Goal: Information Seeking & Learning: Learn about a topic

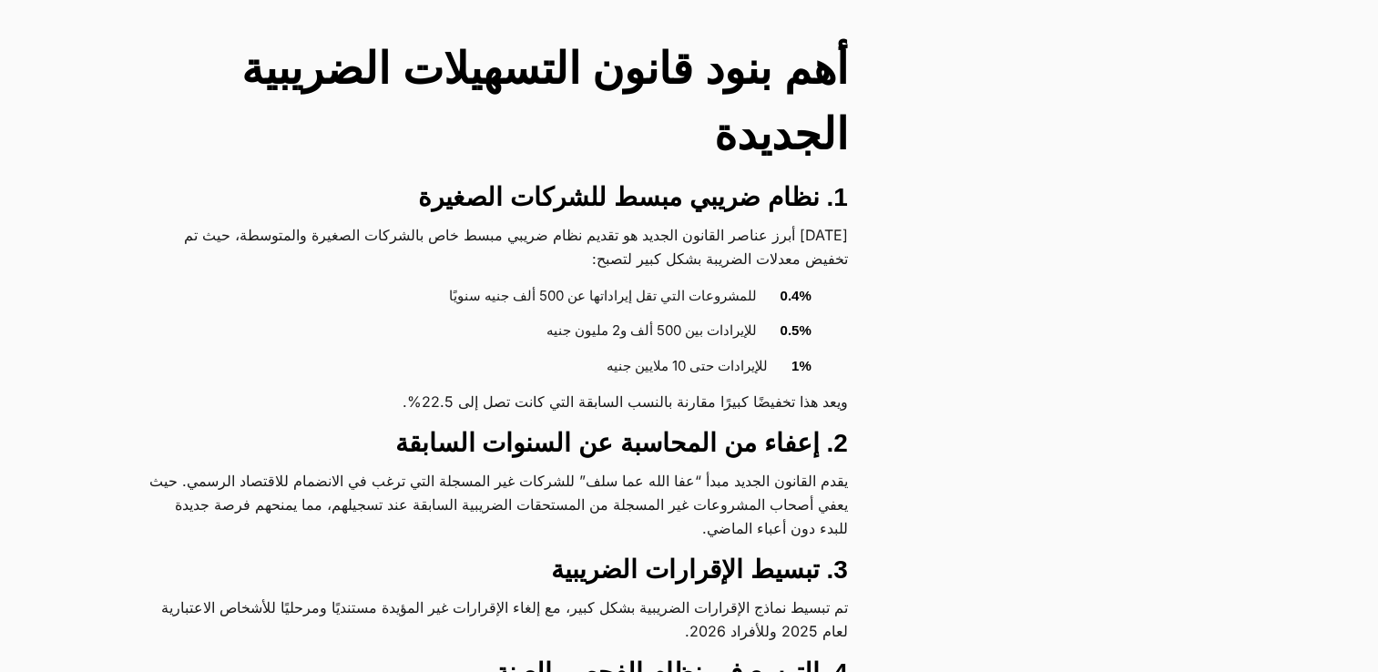
scroll to position [1366, 0]
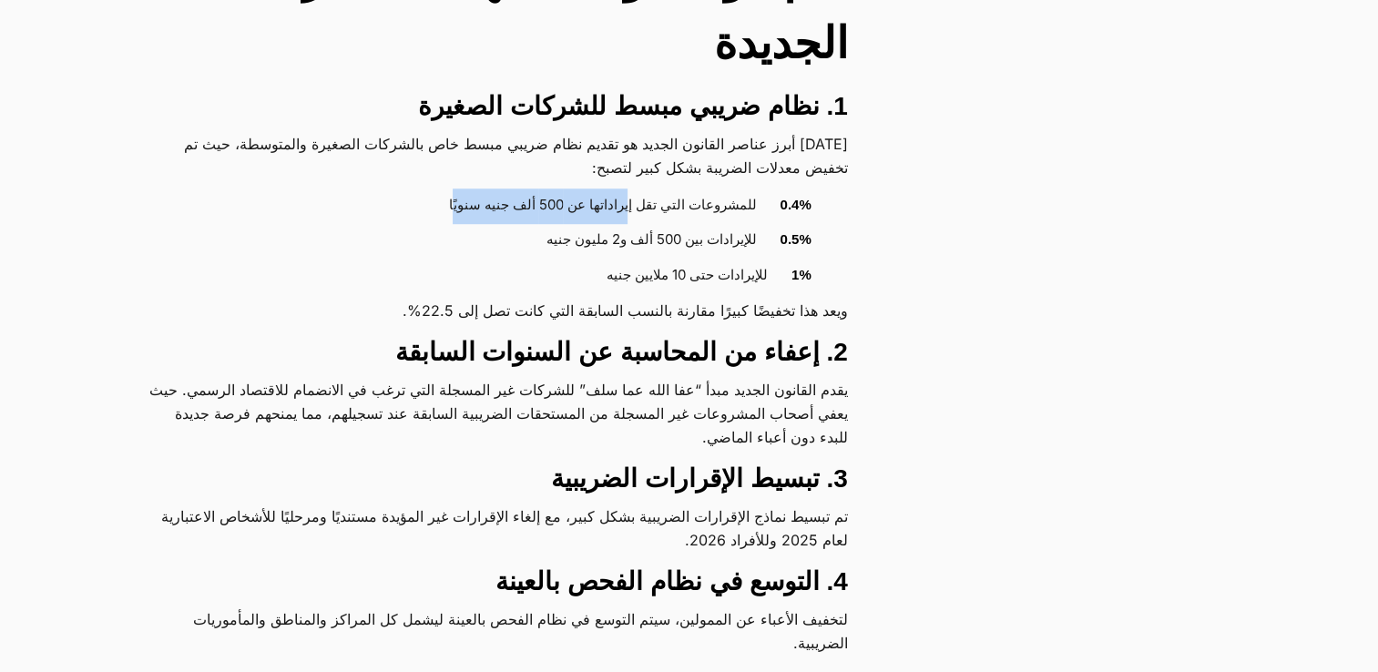
drag, startPoint x: 629, startPoint y: 235, endPoint x: 450, endPoint y: 240, distance: 179.5
click at [450, 224] on li "0.4% للمشروعات التي تقل إيراداتها عن 500 ألف جنيه سنويًا" at bounding box center [489, 207] width 645 height 36
drag, startPoint x: 676, startPoint y: 263, endPoint x: 528, endPoint y: 268, distance: 147.6
click at [528, 259] on li "0.5% للإيرادات بين 500 ألف و2 مليون جنيه" at bounding box center [489, 241] width 645 height 36
drag, startPoint x: 528, startPoint y: 268, endPoint x: 606, endPoint y: 299, distance: 83.4
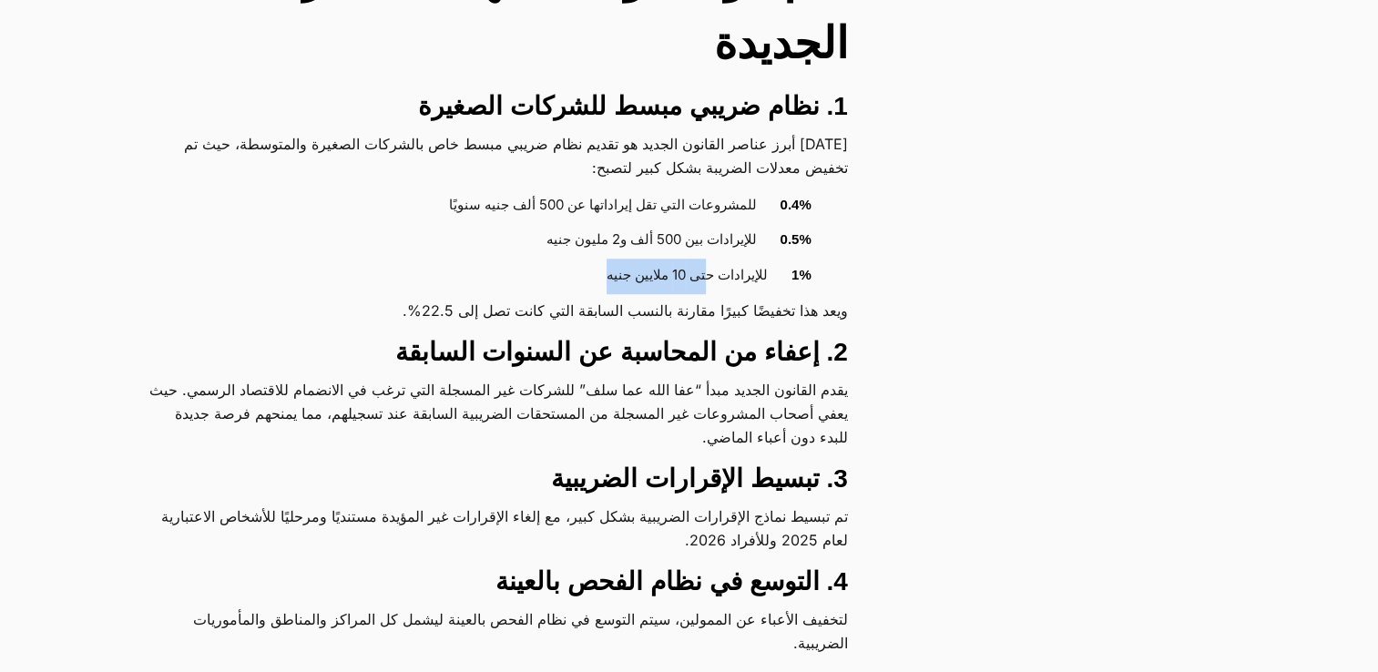
click at [606, 294] on li "1% للإيرادات حتى 10 ملايين جنيه" at bounding box center [489, 277] width 645 height 36
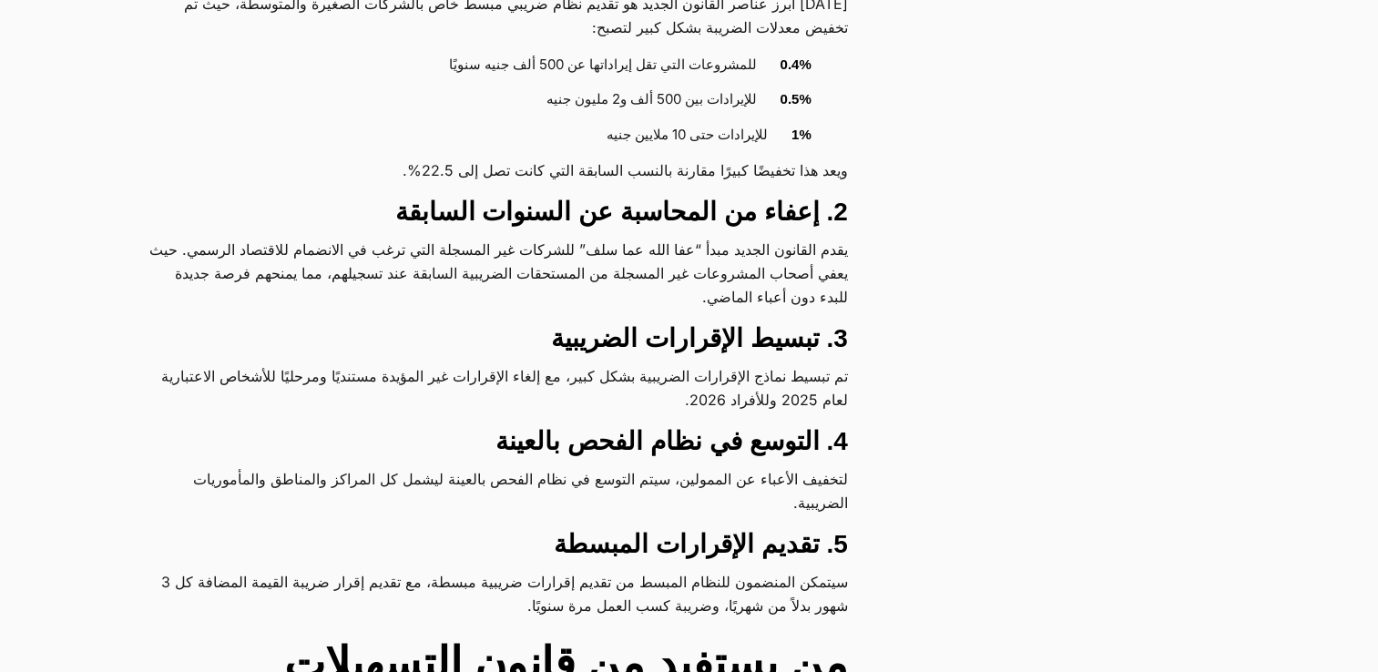
scroll to position [1548, 0]
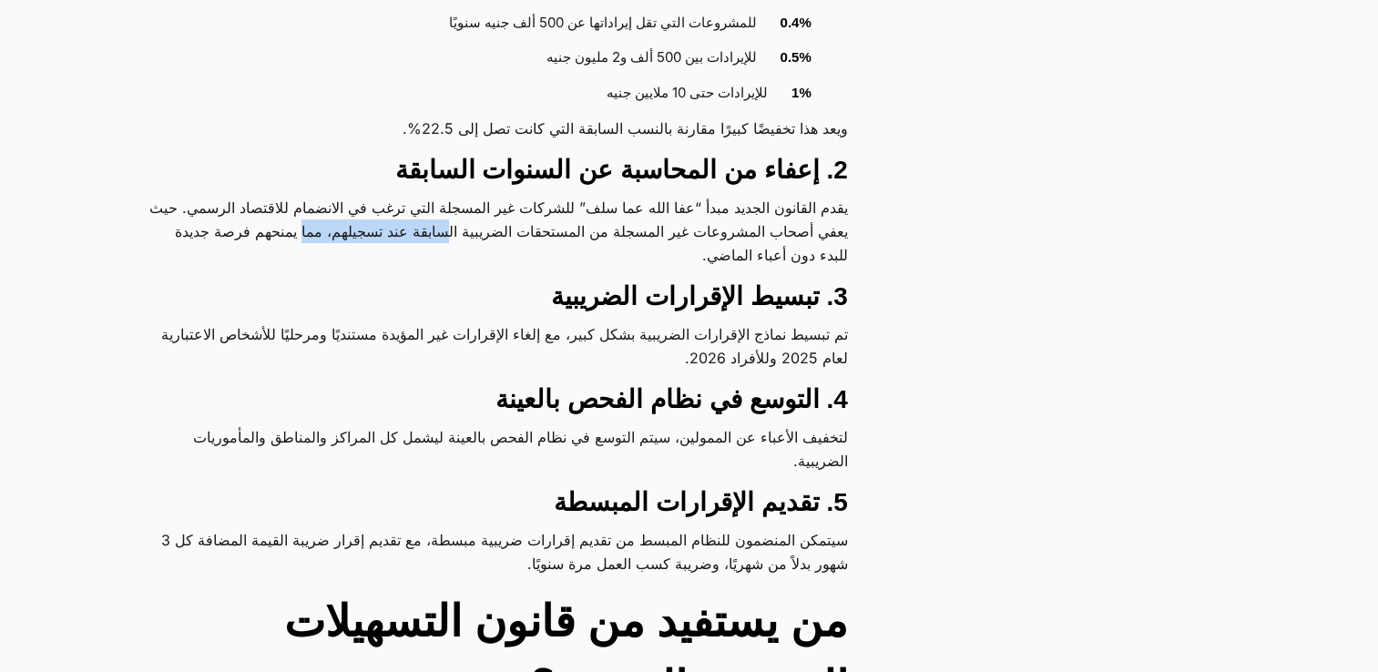
drag, startPoint x: 331, startPoint y: 253, endPoint x: 151, endPoint y: 256, distance: 180.3
click at [151, 256] on p "يقدم القانون الجديد مبدأ “عفا الله عما سلف” للشركات غير المسجلة التي ترغب في ال…" at bounding box center [497, 231] width 699 height 71
drag, startPoint x: 619, startPoint y: 270, endPoint x: 530, endPoint y: 260, distance: 89.8
click at [530, 260] on p "يقدم القانون الجديد مبدأ “عفا الله عما سلف” للشركات غير المسجلة التي ترغب في ال…" at bounding box center [497, 231] width 699 height 71
drag, startPoint x: 530, startPoint y: 260, endPoint x: 446, endPoint y: 300, distance: 92.5
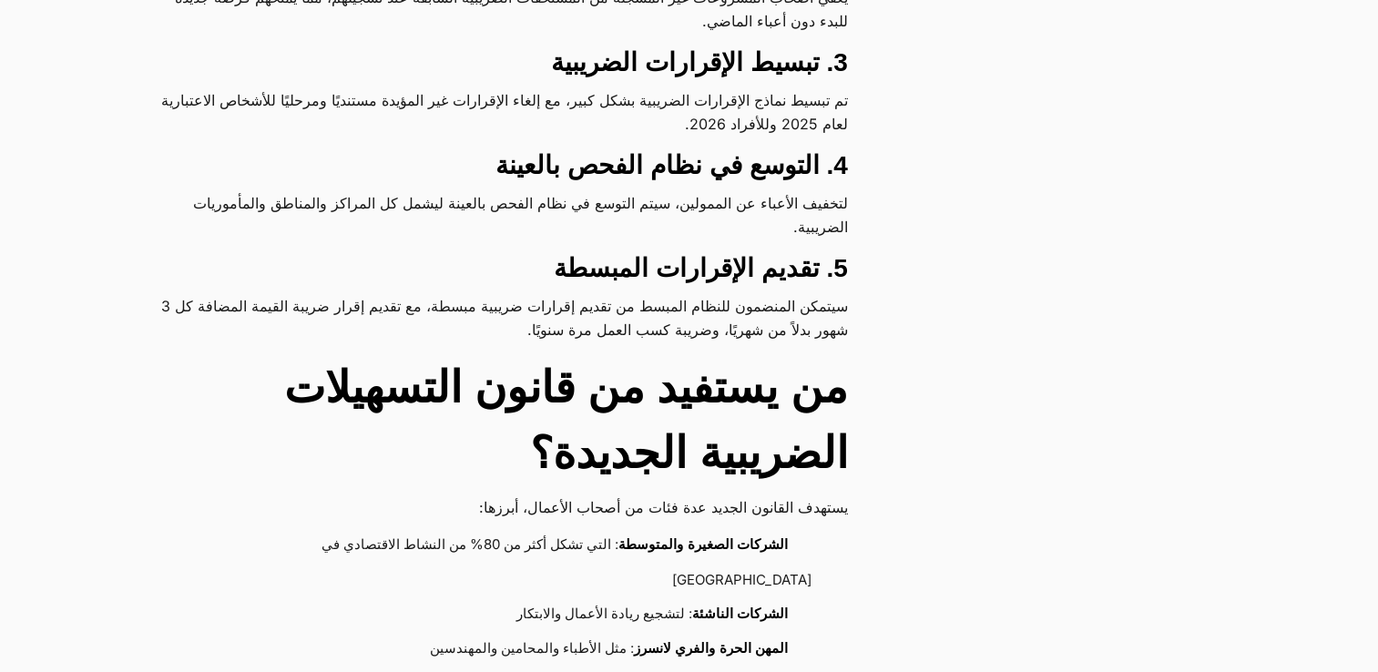
scroll to position [1821, 0]
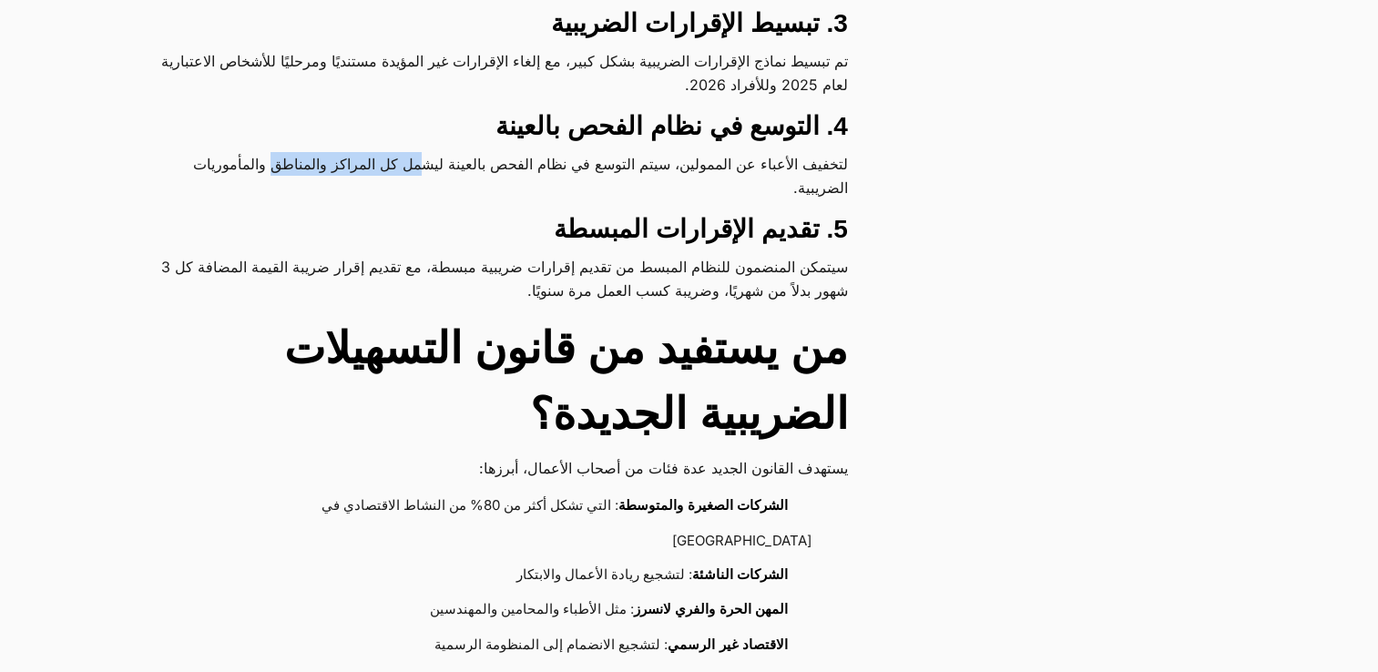
drag, startPoint x: 382, startPoint y: 185, endPoint x: 215, endPoint y: 192, distance: 167.7
click at [215, 192] on p "لتخفيف الأعباء عن الممولين، سيتم التوسع في نظام الفحص بالعينة ليشمل كل المراكز …" at bounding box center [497, 175] width 699 height 47
click at [565, 222] on div "كل ما تحتاج معرفته عن قانون التسهيلات الضريبية الجديدة 2025 – الدليل الشامل للش…" at bounding box center [520, 625] width 745 height 4120
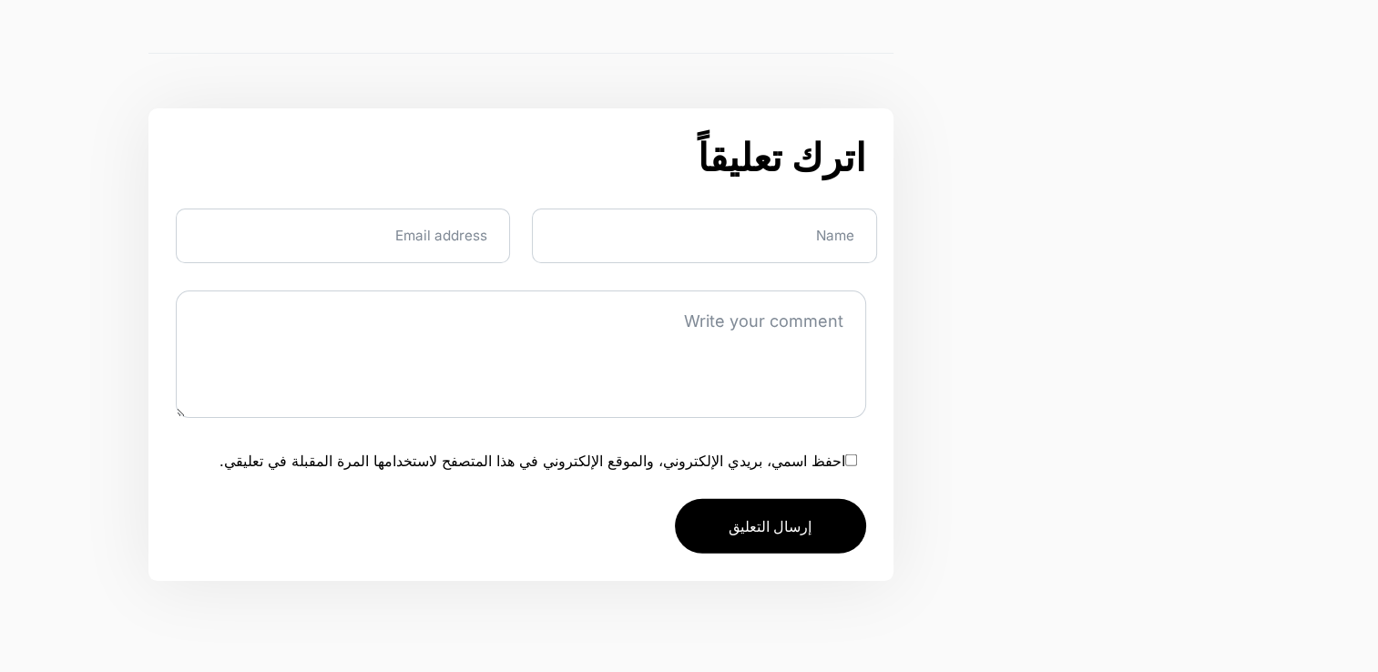
scroll to position [4827, 0]
